Goal: Obtain resource: Obtain resource

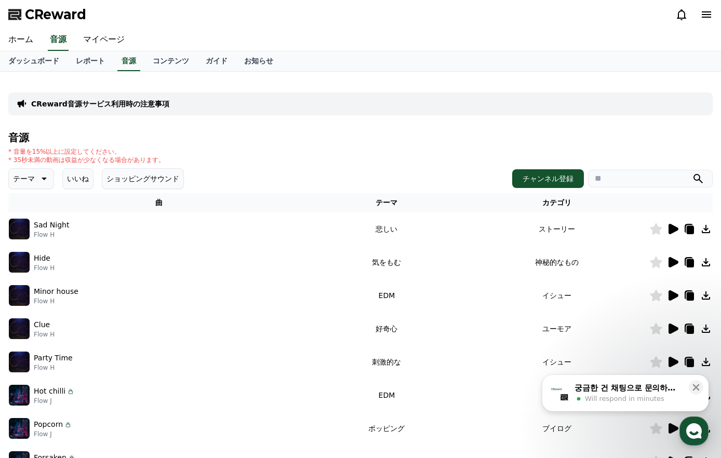
click at [46, 181] on icon at bounding box center [43, 179] width 12 height 12
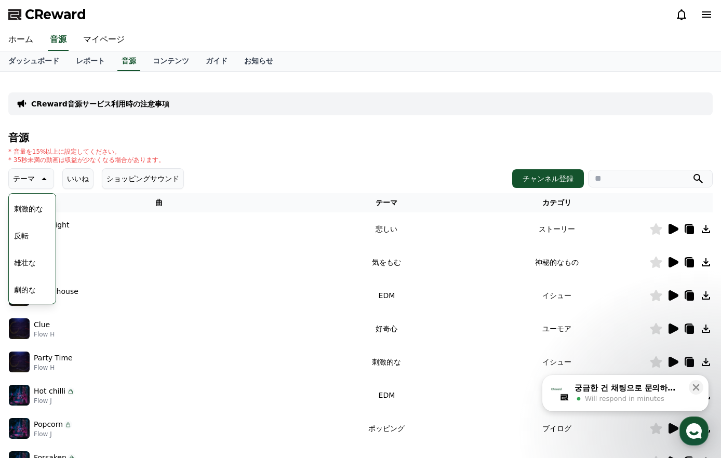
scroll to position [179, 0]
click at [412, 167] on div "音源 * 音量を15%以上に設定してください。 * 35秒未満の動画は収益が少なくなる場合があります。 テーマ テーマ 全て 空想 好奇心 暗い 明るい ポッ…" at bounding box center [360, 349] width 705 height 434
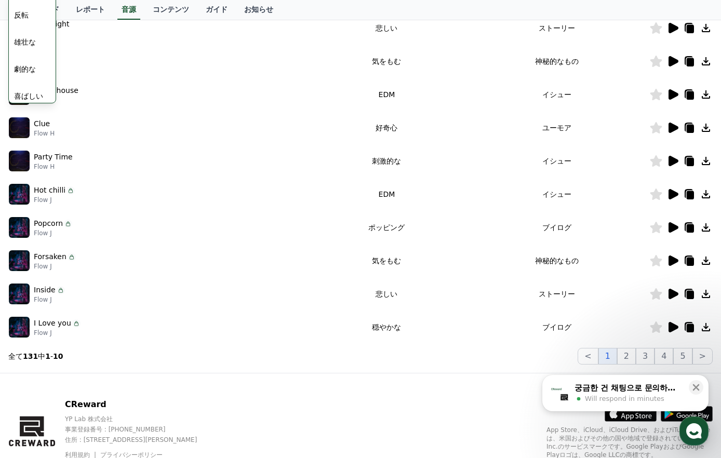
click at [669, 95] on icon at bounding box center [674, 94] width 10 height 10
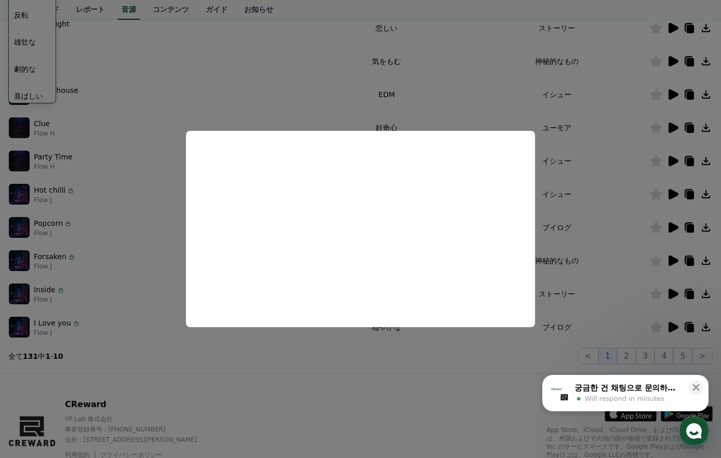
click at [156, 305] on button "close modal" at bounding box center [360, 229] width 721 height 458
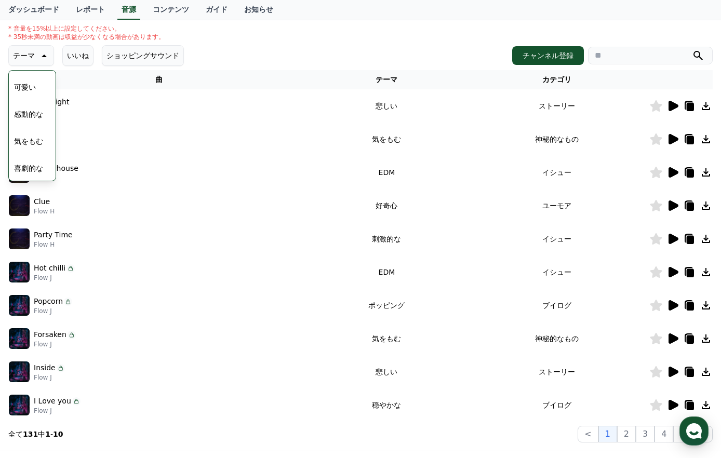
scroll to position [0, 0]
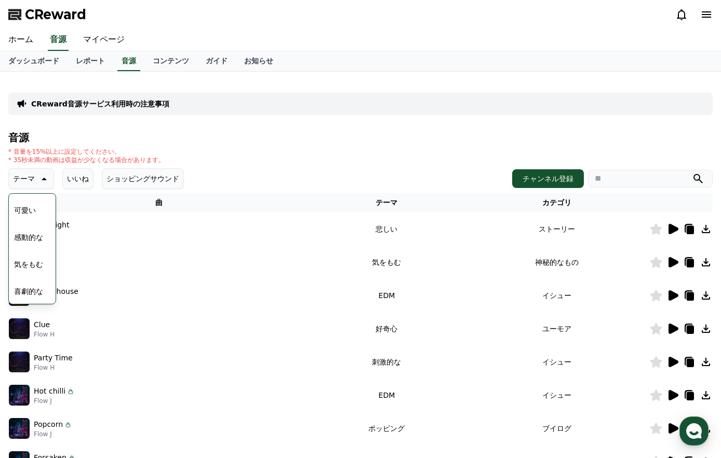
click at [246, 178] on div "テーマ テーマ 全て 空想 好奇心 暗い 明るい ポッピング 刺激的な 反転 [PERSON_NAME]な 劇的な 喜ばしい 気分 EDM 溝 悲しい 穏やか…" at bounding box center [360, 178] width 705 height 21
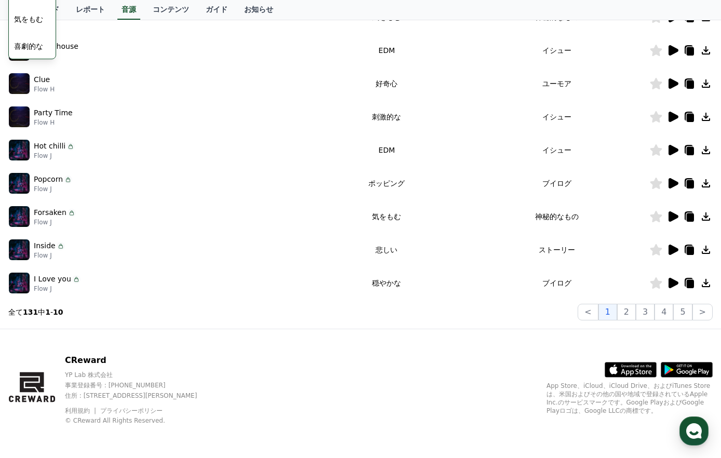
scroll to position [154, 0]
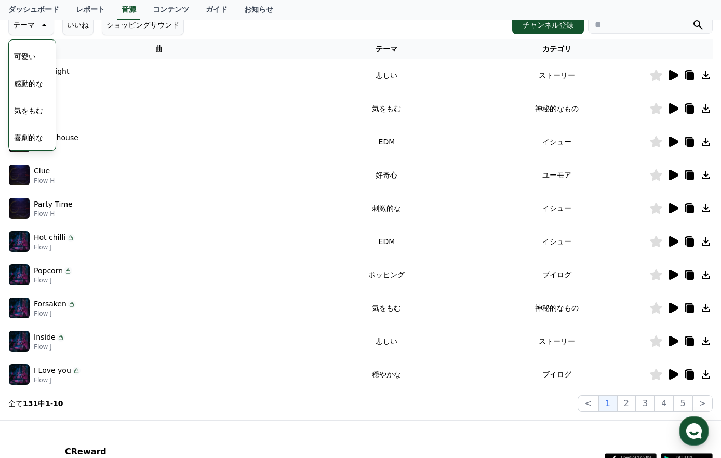
click at [677, 178] on icon at bounding box center [673, 175] width 12 height 12
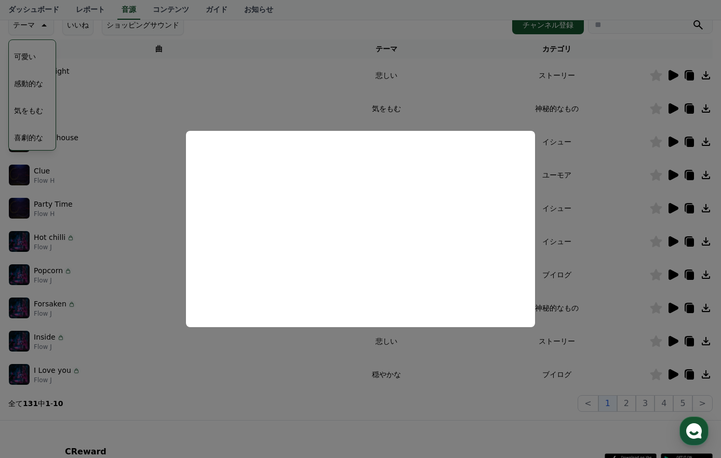
click at [229, 361] on button "close modal" at bounding box center [360, 229] width 721 height 458
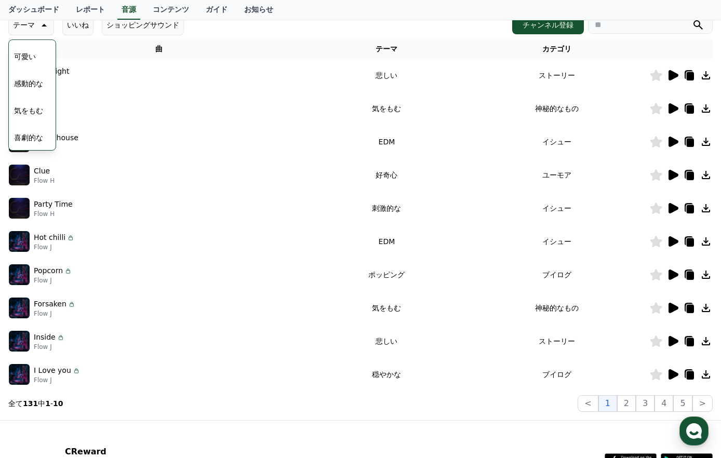
click at [677, 276] on icon at bounding box center [674, 275] width 10 height 10
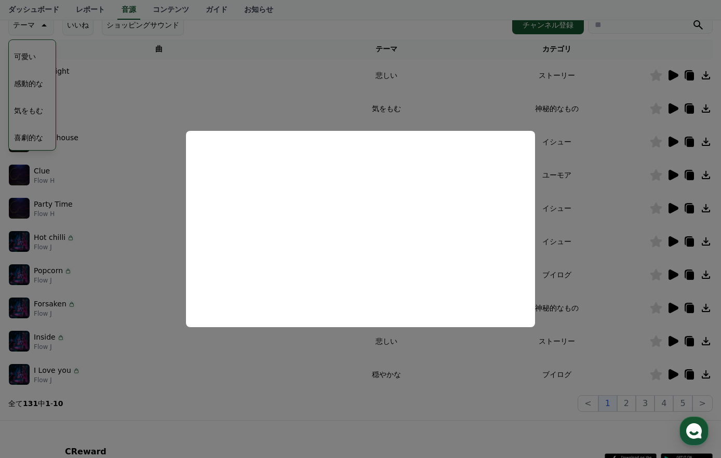
click at [209, 341] on button "close modal" at bounding box center [360, 229] width 721 height 458
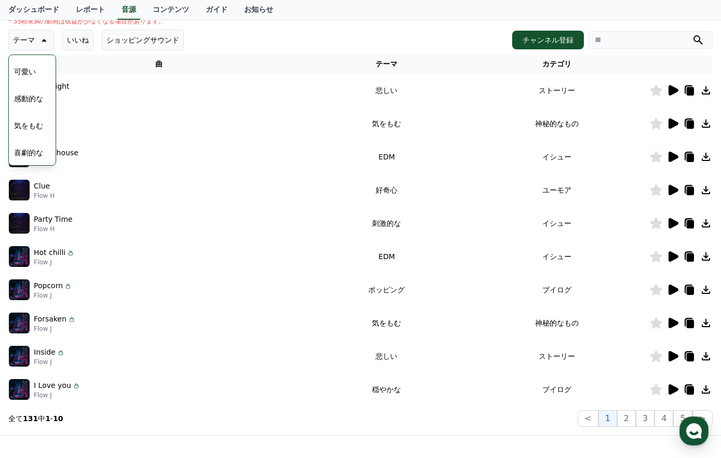
scroll to position [114, 0]
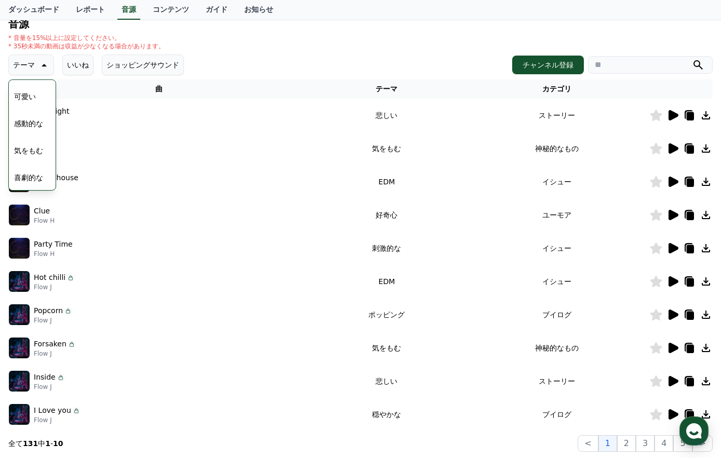
click at [553, 87] on th "カテゴリ" at bounding box center [557, 89] width 185 height 19
click at [557, 91] on th "カテゴリ" at bounding box center [557, 89] width 185 height 19
click at [39, 68] on icon at bounding box center [43, 65] width 12 height 12
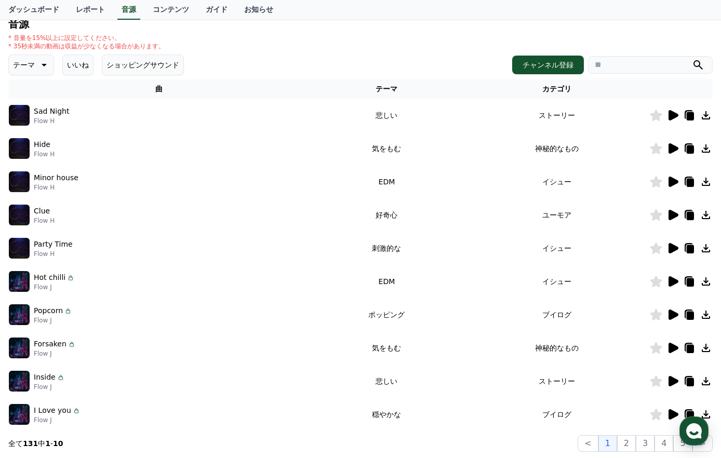
scroll to position [205, 0]
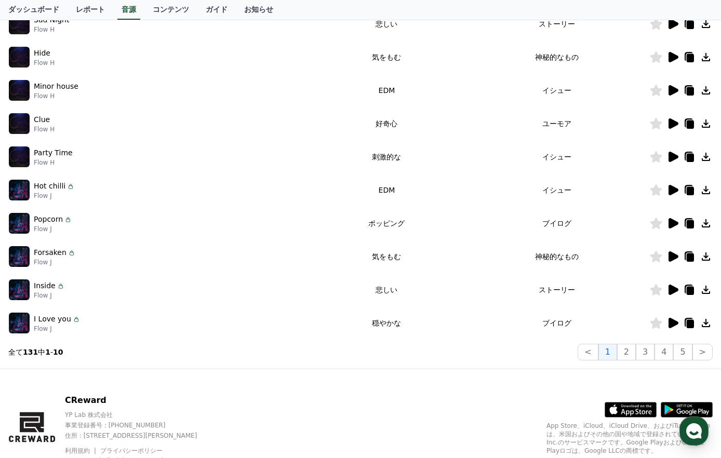
click at [676, 326] on icon at bounding box center [673, 323] width 12 height 12
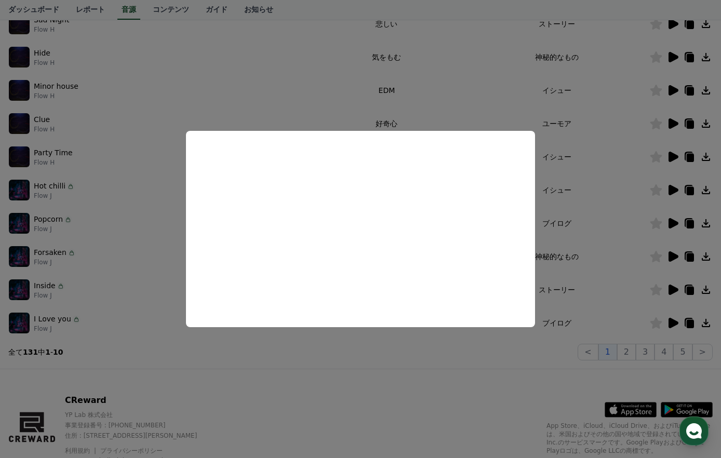
click at [415, 346] on button "close modal" at bounding box center [360, 229] width 721 height 458
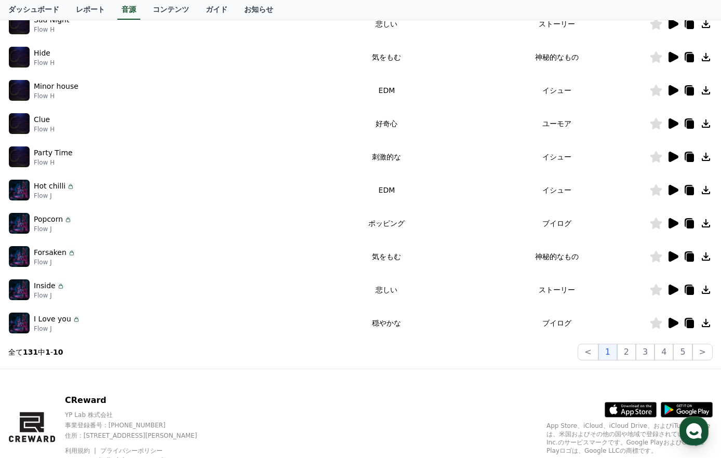
click at [676, 287] on icon at bounding box center [674, 290] width 10 height 10
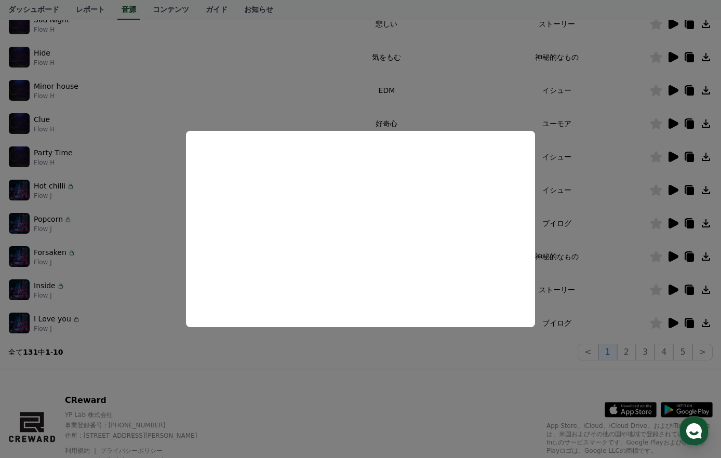
click at [351, 358] on button "close modal" at bounding box center [360, 229] width 721 height 458
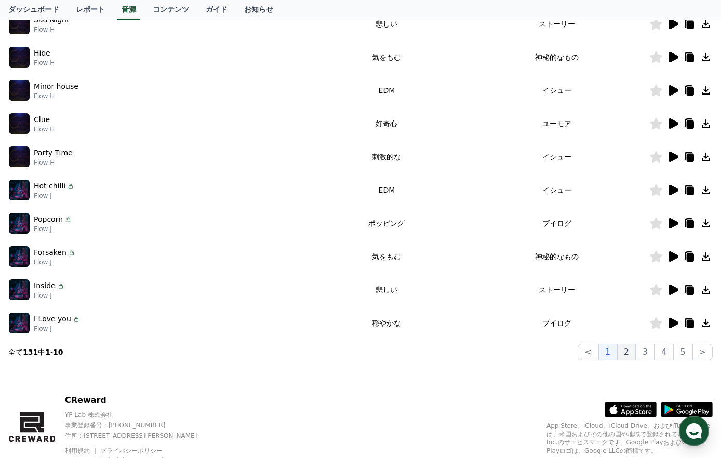
click at [635, 354] on button "2" at bounding box center [626, 352] width 19 height 17
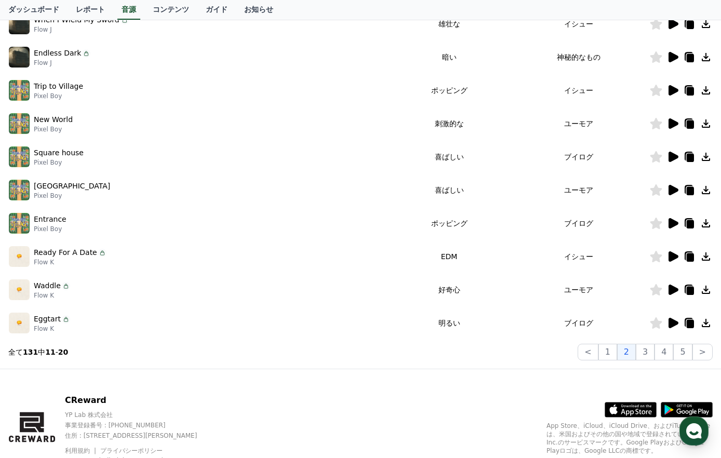
scroll to position [137, 0]
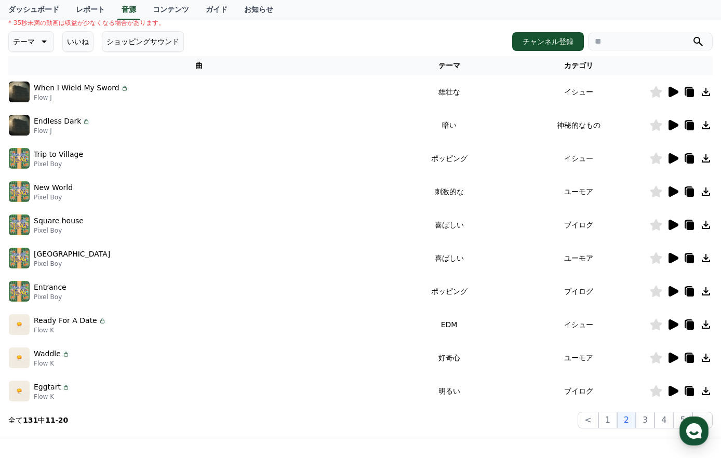
click at [671, 156] on icon at bounding box center [674, 158] width 10 height 10
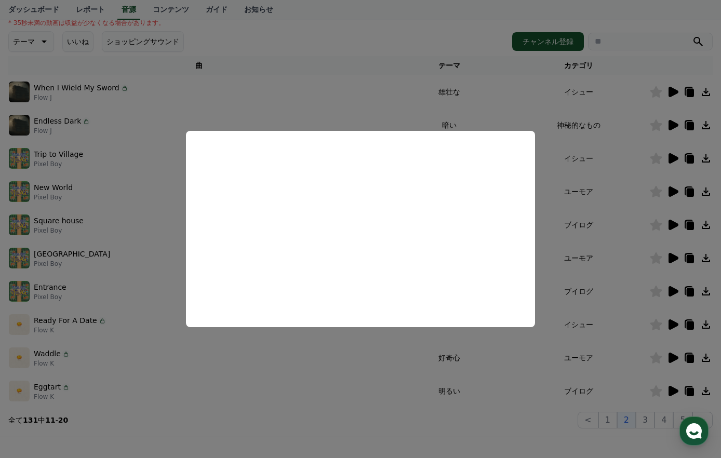
click at [319, 379] on button "close modal" at bounding box center [360, 229] width 721 height 458
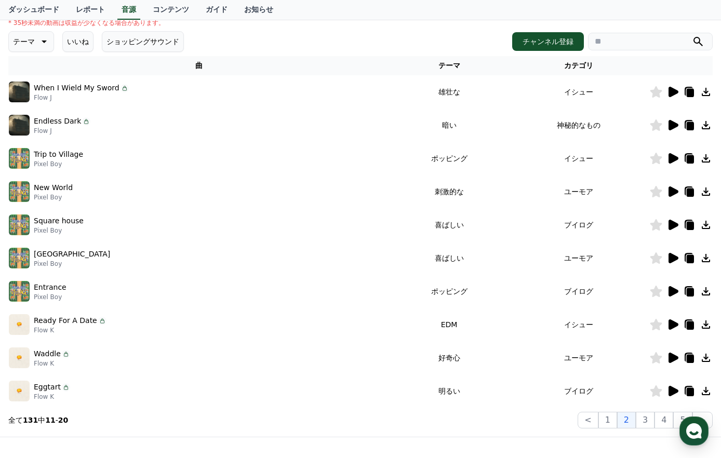
click at [669, 194] on icon at bounding box center [674, 192] width 10 height 10
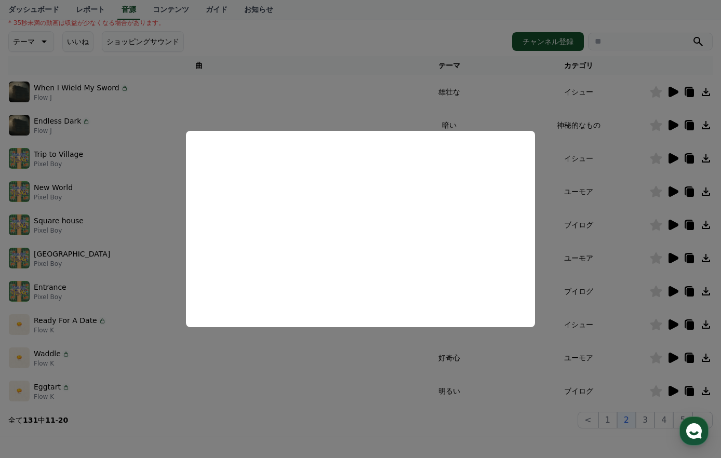
click at [222, 341] on button "close modal" at bounding box center [360, 229] width 721 height 458
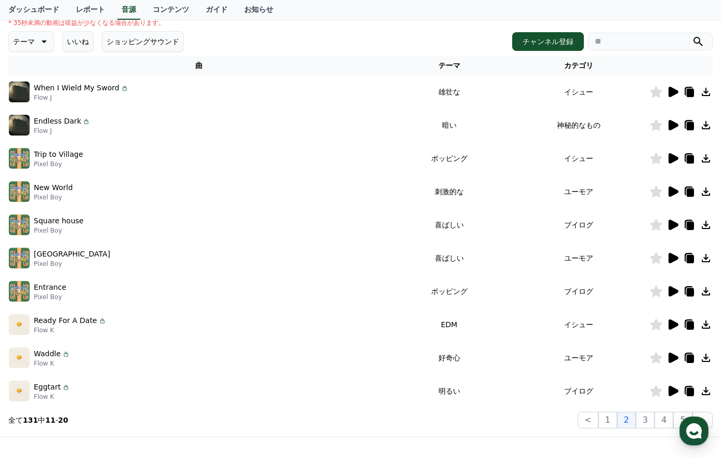
click at [675, 193] on icon at bounding box center [674, 192] width 10 height 10
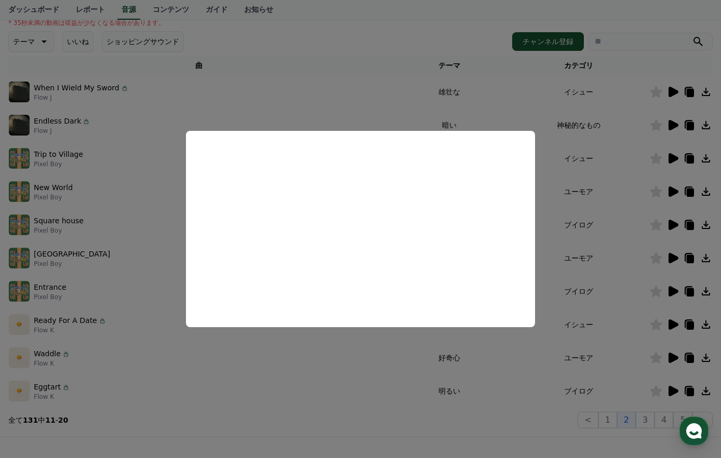
click at [316, 353] on button "close modal" at bounding box center [360, 229] width 721 height 458
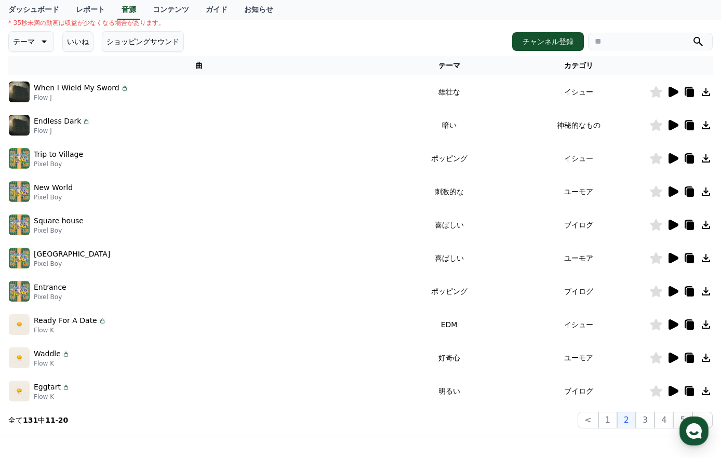
click at [653, 193] on icon at bounding box center [657, 191] width 12 height 11
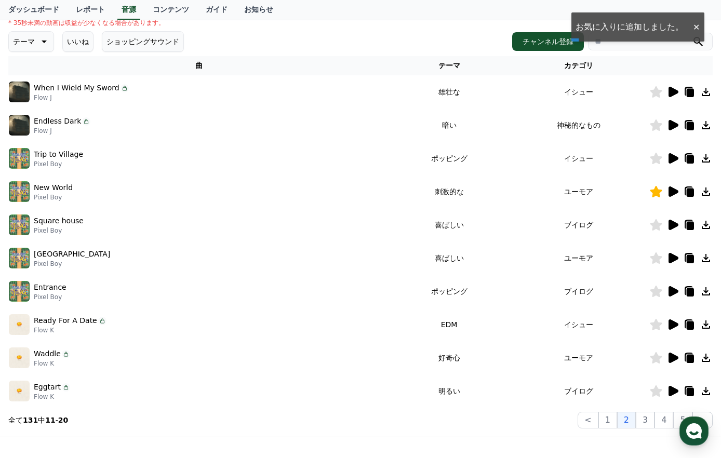
click at [671, 223] on icon at bounding box center [674, 225] width 10 height 10
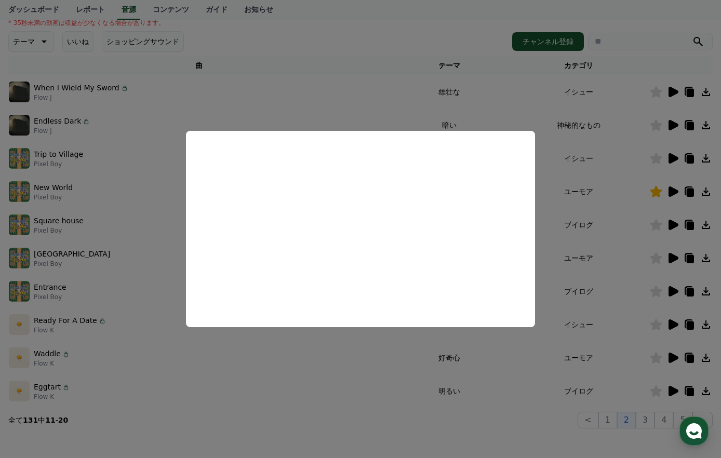
click at [532, 341] on button "close modal" at bounding box center [360, 229] width 721 height 458
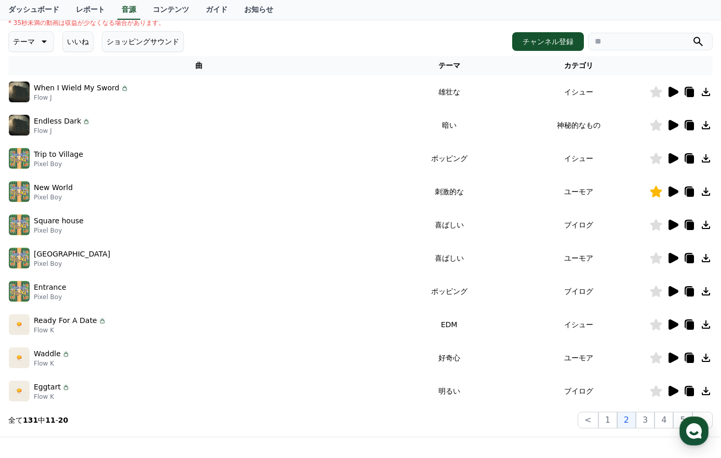
click at [655, 223] on icon at bounding box center [657, 224] width 12 height 11
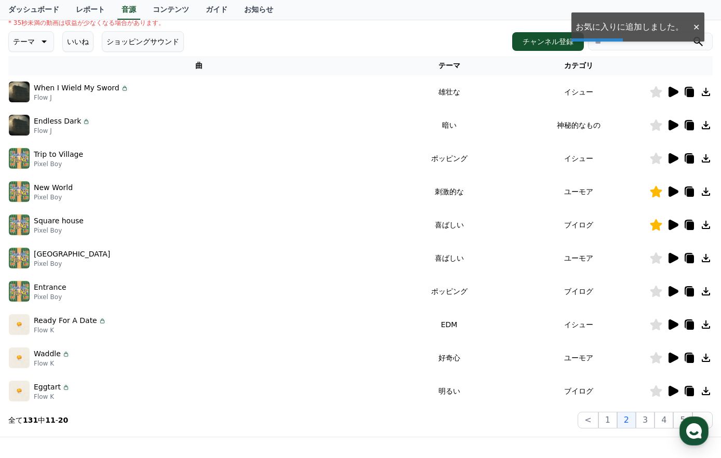
click at [676, 259] on icon at bounding box center [674, 258] width 10 height 10
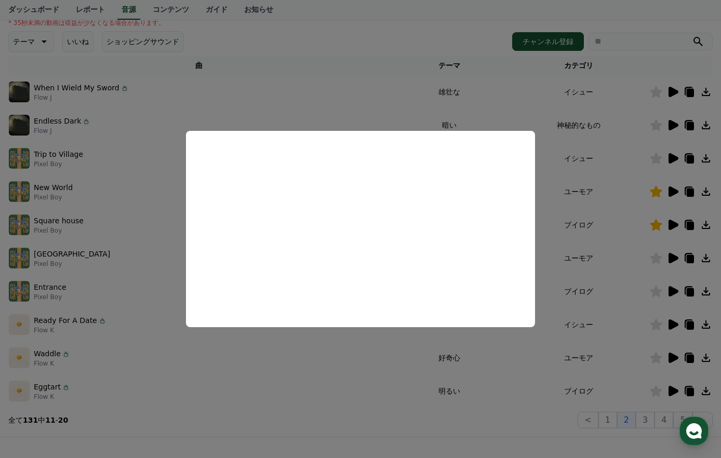
click at [120, 275] on button "close modal" at bounding box center [360, 229] width 721 height 458
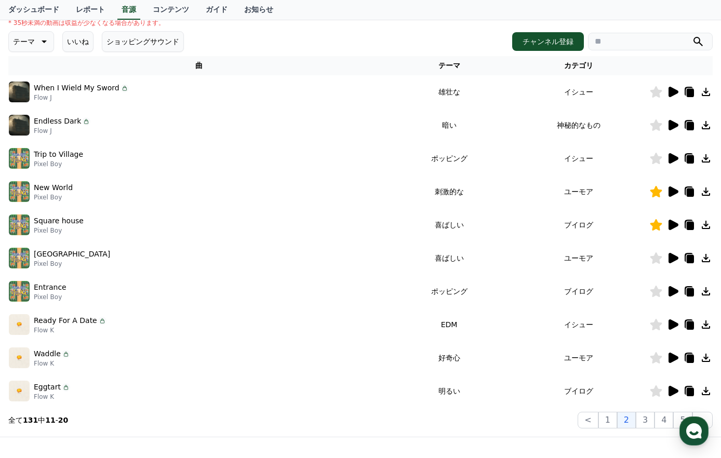
click at [655, 258] on icon at bounding box center [657, 258] width 12 height 11
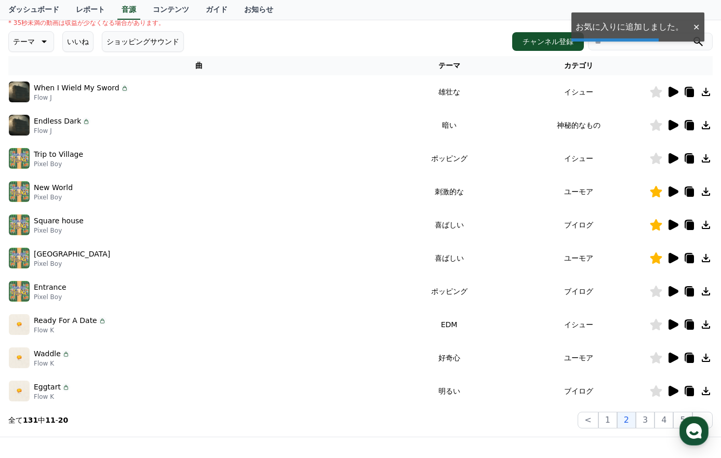
click at [673, 294] on icon at bounding box center [674, 291] width 10 height 10
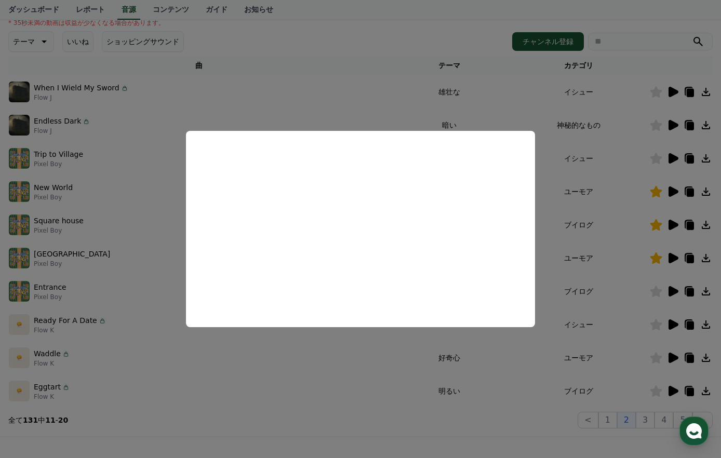
click at [672, 324] on button "close modal" at bounding box center [360, 229] width 721 height 458
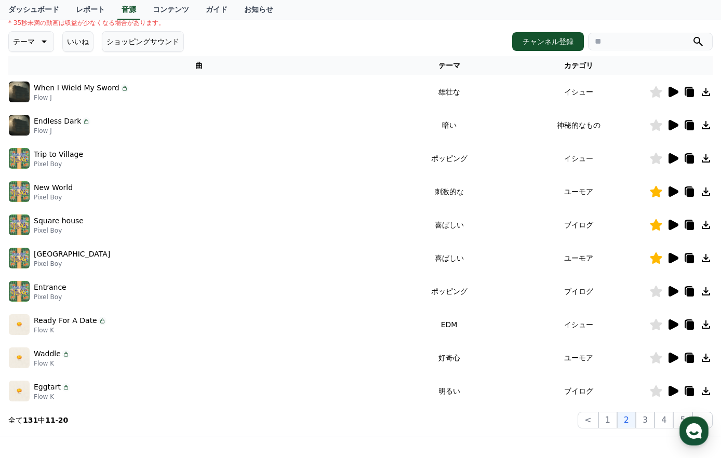
click at [671, 323] on icon at bounding box center [674, 325] width 10 height 10
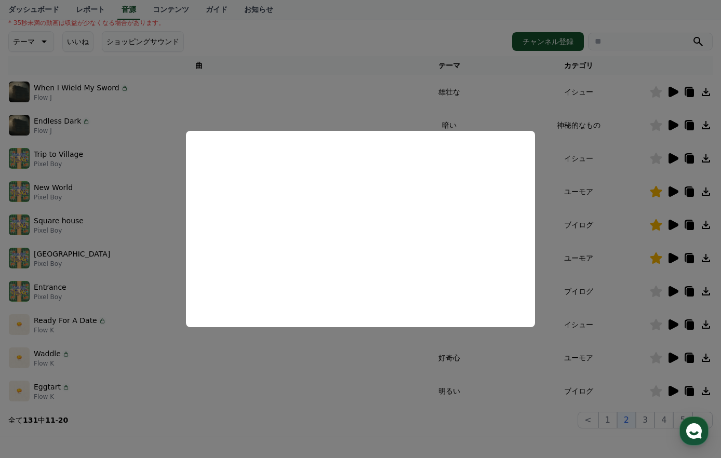
click at [619, 344] on button "close modal" at bounding box center [360, 229] width 721 height 458
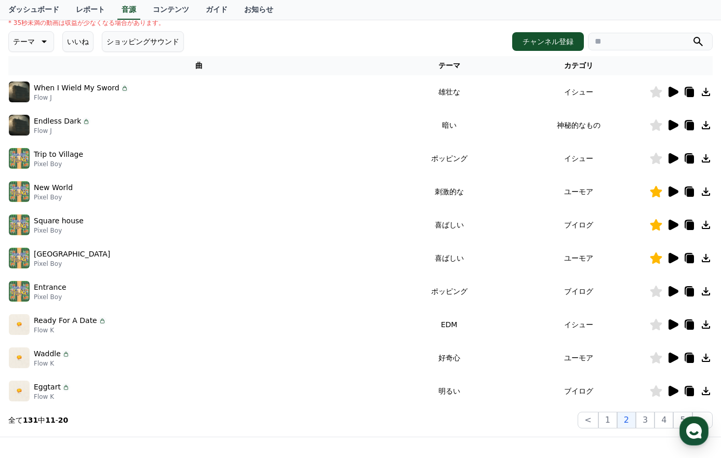
click at [674, 360] on icon at bounding box center [674, 358] width 10 height 10
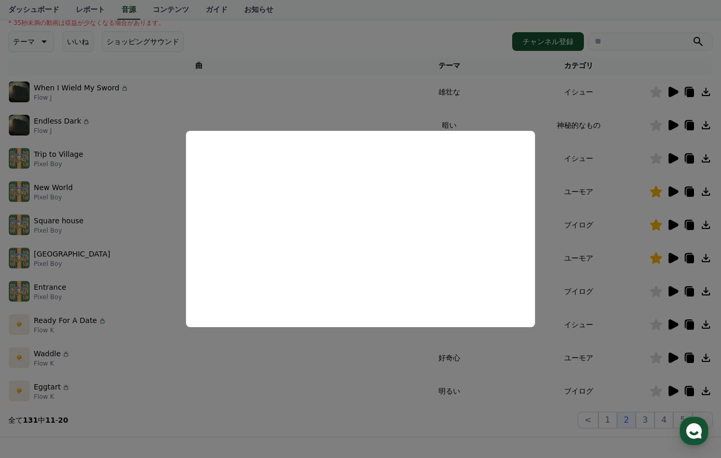
click at [488, 355] on button "close modal" at bounding box center [360, 229] width 721 height 458
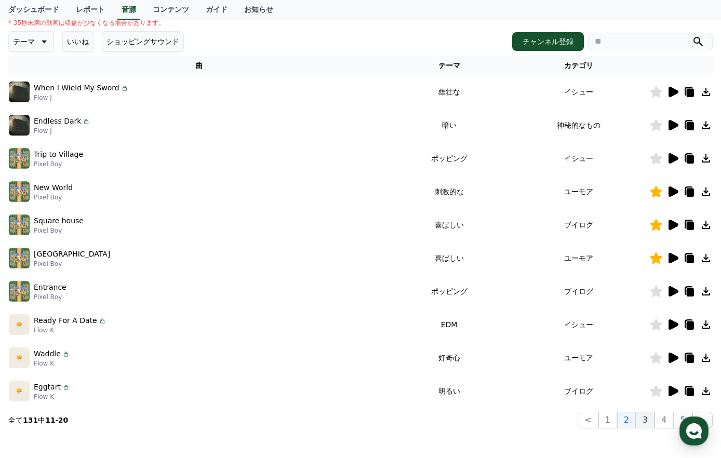
click at [652, 418] on button "3" at bounding box center [645, 420] width 19 height 17
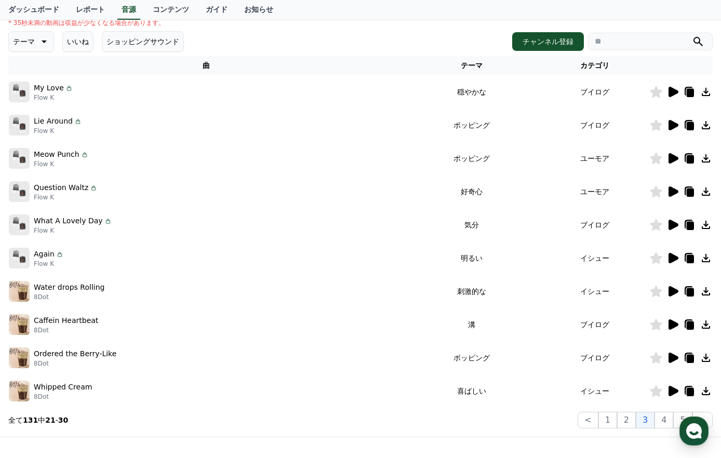
click at [672, 289] on icon at bounding box center [674, 291] width 10 height 10
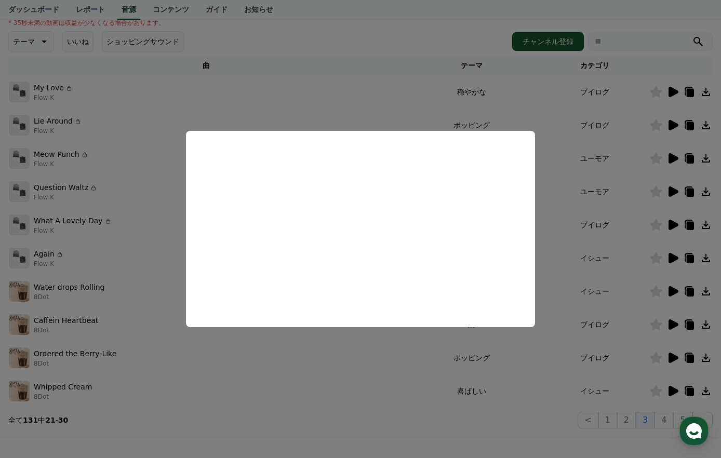
click at [238, 381] on button "close modal" at bounding box center [360, 229] width 721 height 458
